Goal: Find specific page/section: Find specific page/section

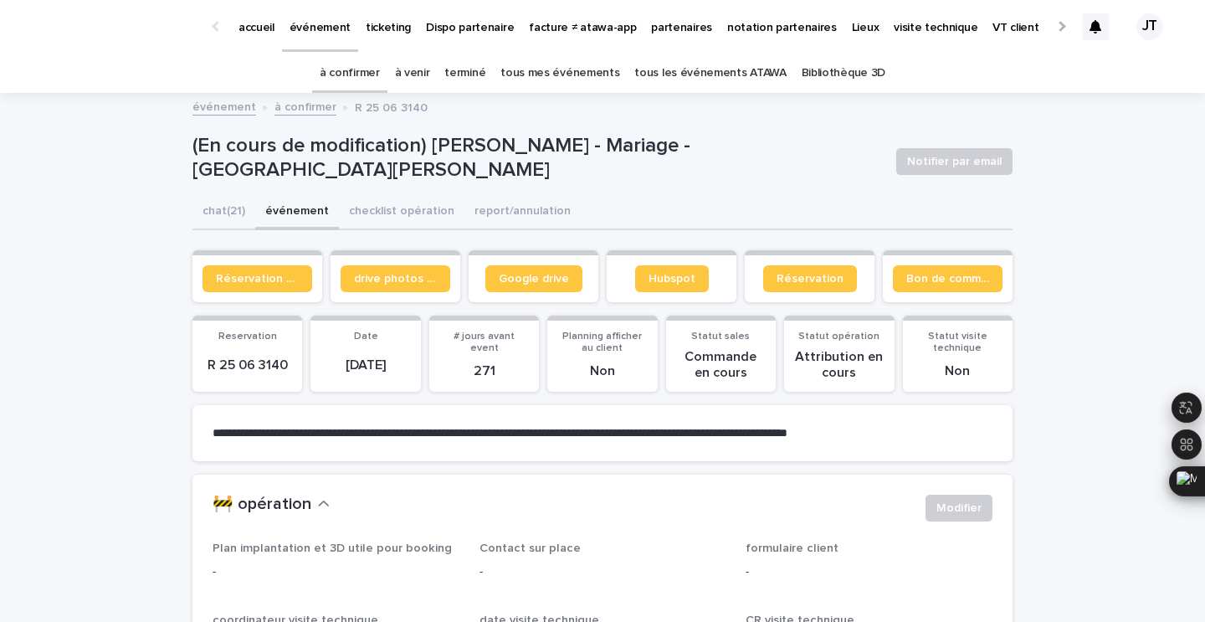
click at [369, 69] on link "à confirmer" at bounding box center [350, 73] width 60 height 39
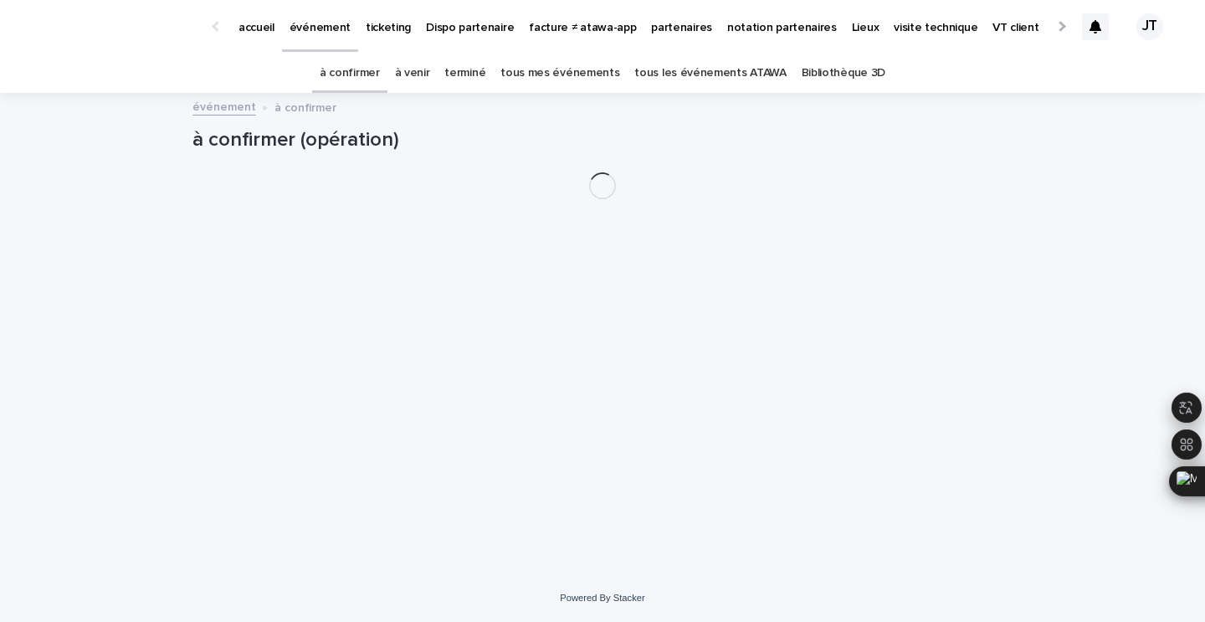
click at [428, 71] on link "à venir" at bounding box center [412, 73] width 35 height 39
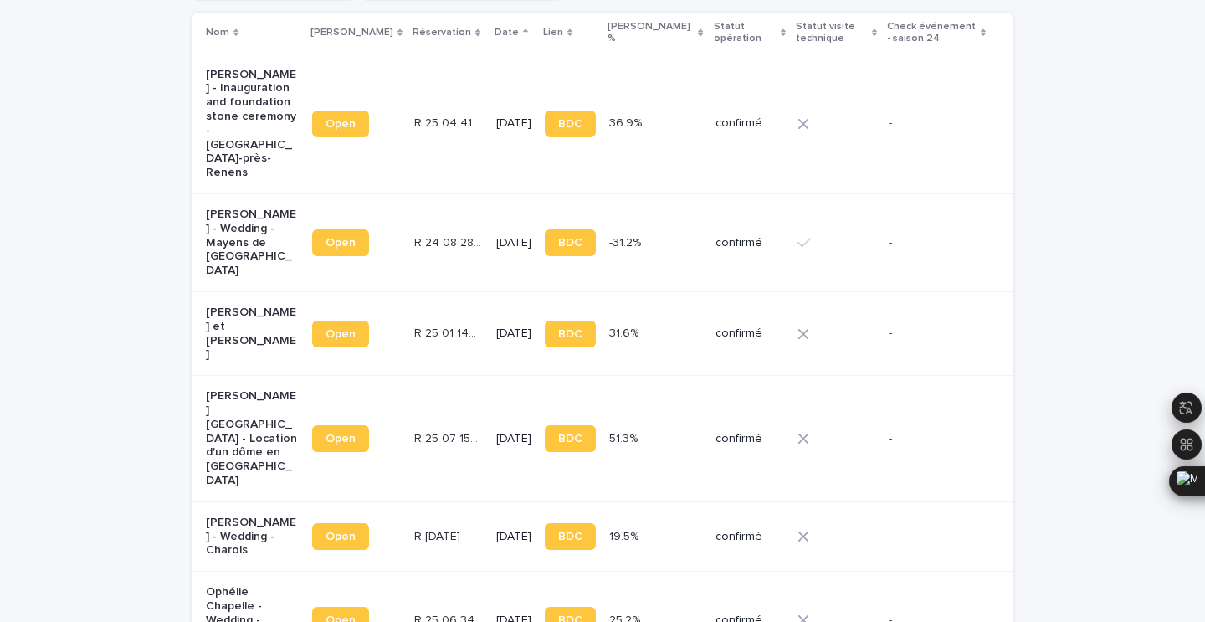
scroll to position [516, 0]
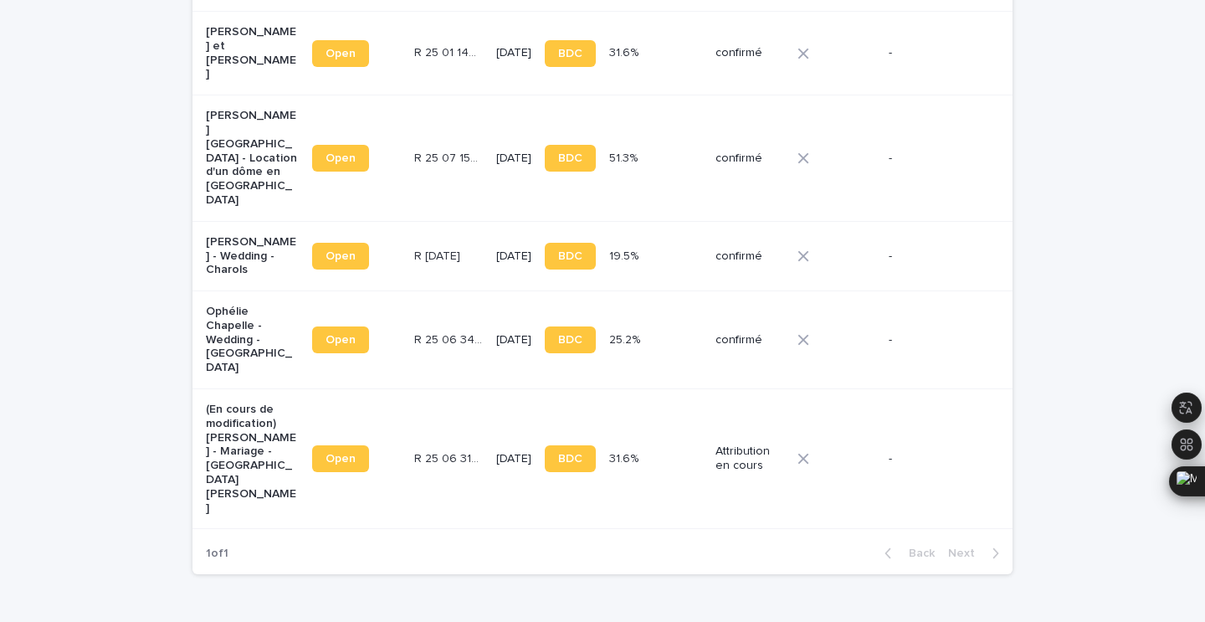
click at [427, 221] on td "R [DATE] R [DATE]" at bounding box center [448, 255] width 81 height 69
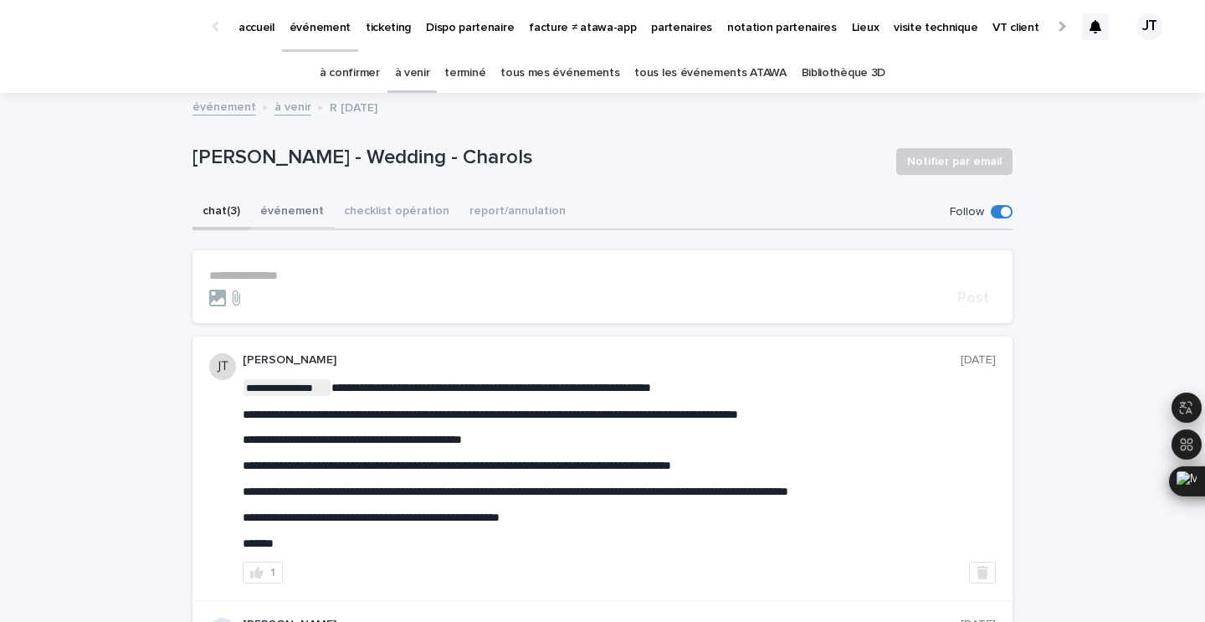
click at [283, 207] on button "événement" at bounding box center [292, 212] width 84 height 35
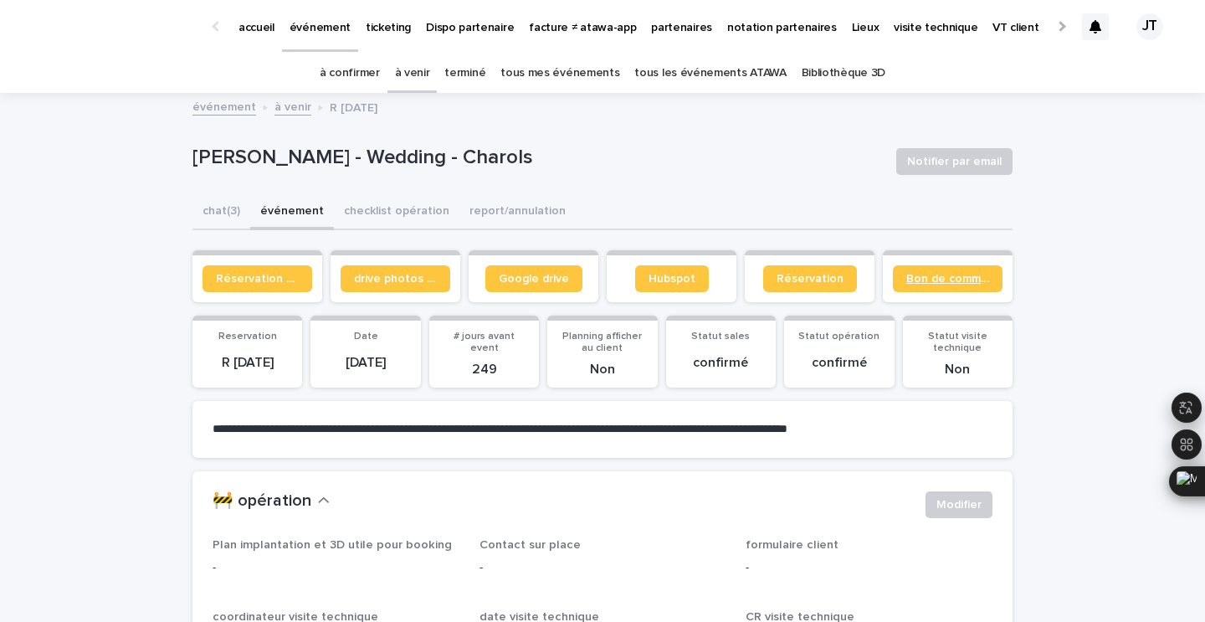
click at [933, 278] on span "Bon de commande" at bounding box center [947, 279] width 83 height 12
